Goal: Check status: Check status

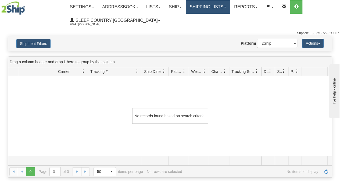
click at [224, 4] on link "Shipping lists" at bounding box center [208, 6] width 44 height 13
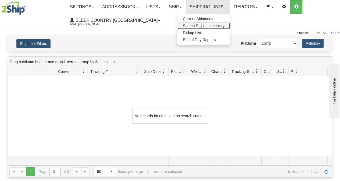
click at [214, 26] on span "Search Shipment History" at bounding box center [204, 26] width 42 height 4
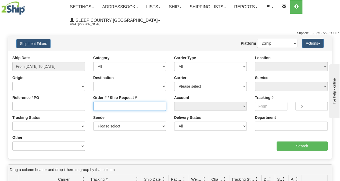
click at [135, 108] on input "Order # / Ship Request #" at bounding box center [129, 106] width 73 height 9
paste input "9002I050025"
type input "9002I050025"
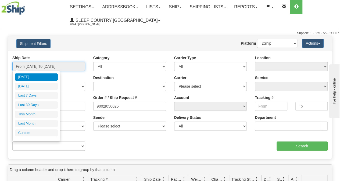
click at [59, 68] on input "From [DATE] To [DATE]" at bounding box center [48, 66] width 73 height 9
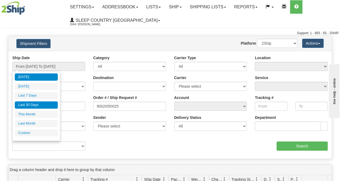
click at [50, 102] on li "Last 30 Days" at bounding box center [36, 104] width 43 height 7
type input "From [DATE] To [DATE]"
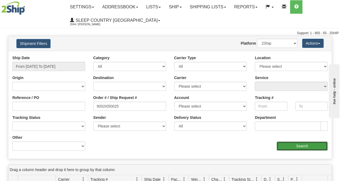
click at [308, 149] on input "Search" at bounding box center [302, 145] width 51 height 9
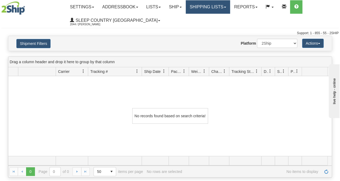
click at [210, 5] on link "Shipping lists" at bounding box center [208, 6] width 44 height 13
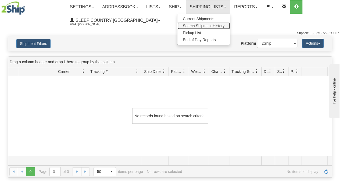
click at [195, 24] on span "Search Shipment History" at bounding box center [204, 26] width 42 height 4
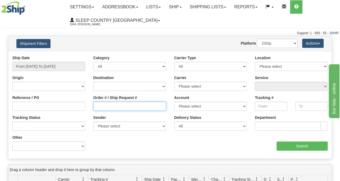
click at [109, 106] on input "Order # / Ship Request #" at bounding box center [129, 106] width 73 height 9
paste input "9000I027934"
type input "9000I027934"
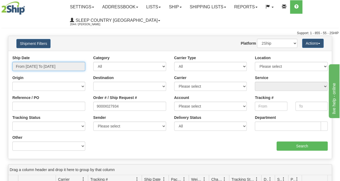
click at [49, 67] on input "From [DATE] To [DATE]" at bounding box center [48, 66] width 73 height 9
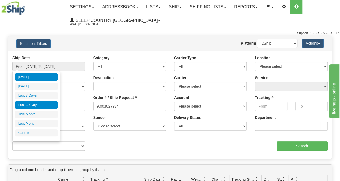
click at [41, 105] on li "Last 30 Days" at bounding box center [36, 104] width 43 height 7
type input "From [DATE] To [DATE]"
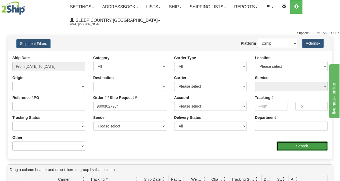
click at [290, 145] on input "Search" at bounding box center [302, 145] width 51 height 9
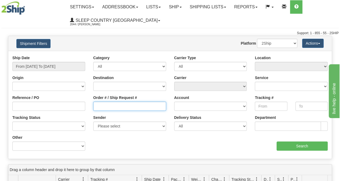
click at [102, 108] on input "Order # / Ship Request #" at bounding box center [129, 106] width 73 height 9
paste input "9000I051501"
type input "9000I051501"
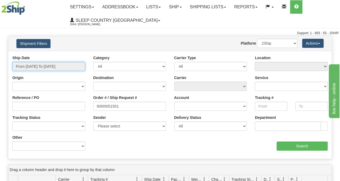
click at [58, 66] on input "From [DATE] To [DATE]" at bounding box center [48, 66] width 73 height 9
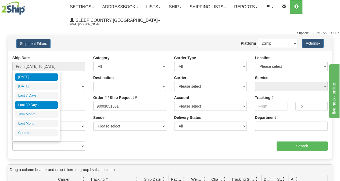
click at [41, 102] on li "Last 30 Days" at bounding box center [36, 104] width 43 height 7
type input "From [DATE] To [DATE]"
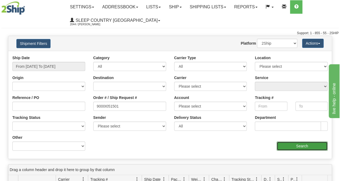
click at [322, 147] on input "Search" at bounding box center [302, 145] width 51 height 9
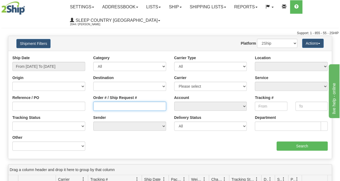
click at [112, 106] on input "Order # / Ship Request #" at bounding box center [129, 106] width 73 height 9
paste input "9000I041177"
type input "9000I041177"
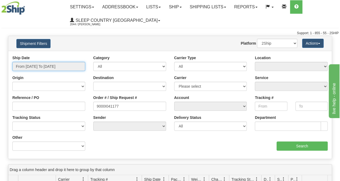
click at [53, 63] on input "From [DATE] To [DATE]" at bounding box center [48, 66] width 73 height 9
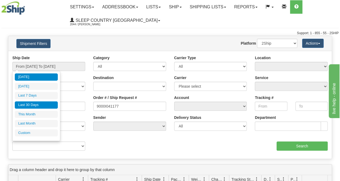
click at [40, 106] on li "Last 30 Days" at bounding box center [36, 104] width 43 height 7
type input "From [DATE] To [DATE]"
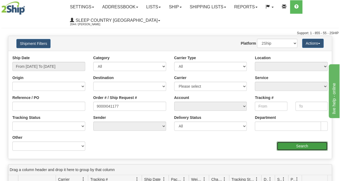
click at [309, 142] on input "Search" at bounding box center [302, 145] width 51 height 9
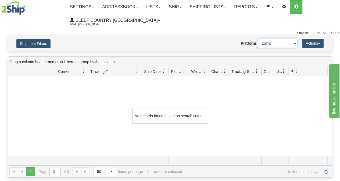
click at [287, 44] on select "2Ship Imported" at bounding box center [277, 43] width 40 height 9
drag, startPoint x: 287, startPoint y: 44, endPoint x: 278, endPoint y: 42, distance: 8.5
click at [287, 44] on select "2Ship Imported" at bounding box center [277, 43] width 40 height 9
click at [269, 40] on select "2Ship Imported" at bounding box center [277, 43] width 40 height 9
select select "1"
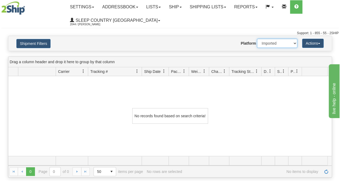
click at [257, 39] on select "2Ship Imported" at bounding box center [277, 43] width 40 height 9
click at [47, 48] on div "Shipment Filters Website Agent Nothing selected Client User Platform 2Ship Impo…" at bounding box center [169, 43] width 323 height 15
click at [44, 46] on button "Shipment Filters" at bounding box center [33, 43] width 34 height 9
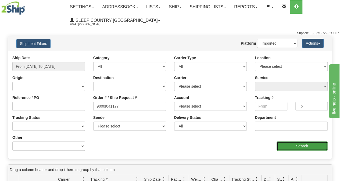
click at [290, 148] on input "Search" at bounding box center [302, 145] width 51 height 9
